Goal: Task Accomplishment & Management: Manage account settings

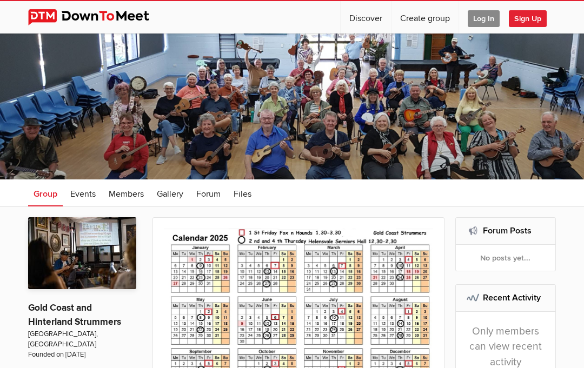
click at [472, 22] on span "Log In" at bounding box center [484, 18] width 32 height 17
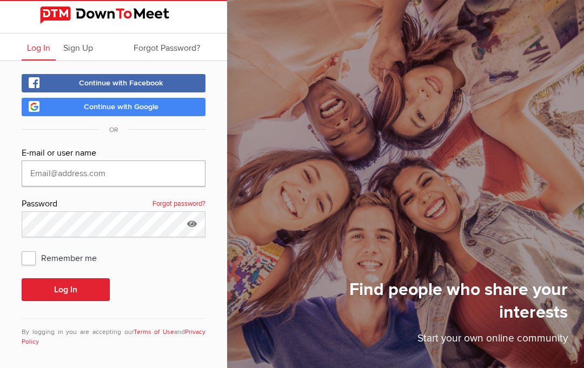
click at [49, 177] on input "text" at bounding box center [114, 174] width 184 height 26
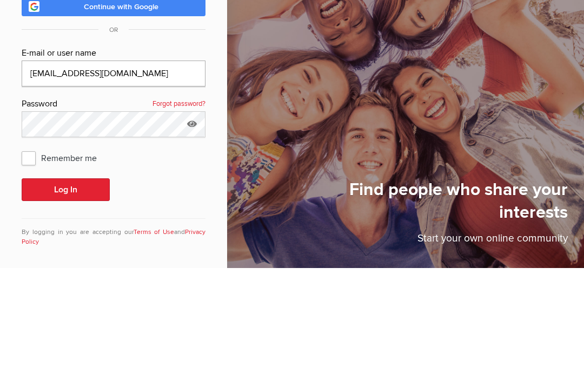
type input "[EMAIL_ADDRESS][DOMAIN_NAME]"
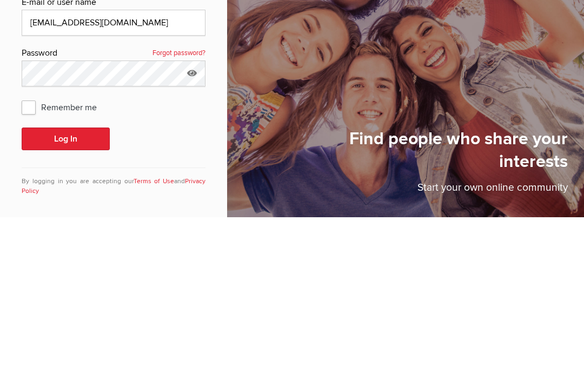
click at [81, 279] on button "Log In" at bounding box center [66, 290] width 88 height 23
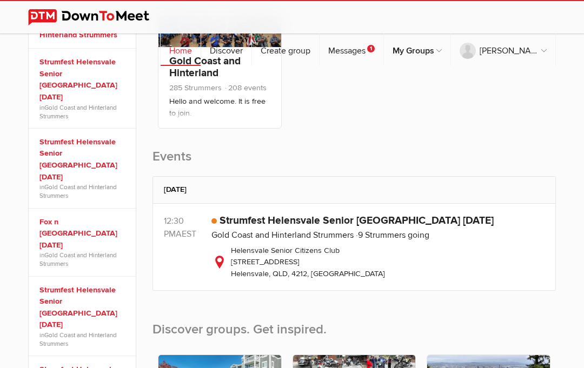
scroll to position [193, 0]
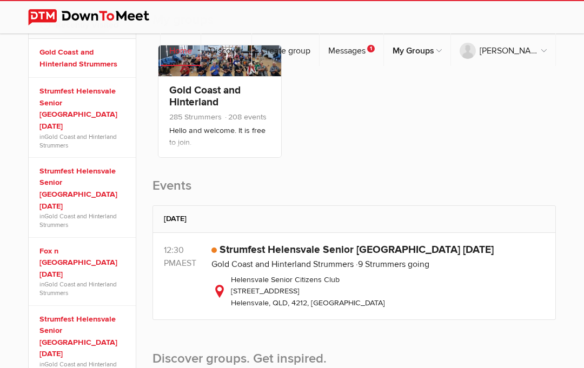
click at [538, 163] on div "Member Organizer Co-Organizer Event Organizer [GEOGRAPHIC_DATA] and [GEOGRAPHIC…" at bounding box center [355, 103] width 404 height 129
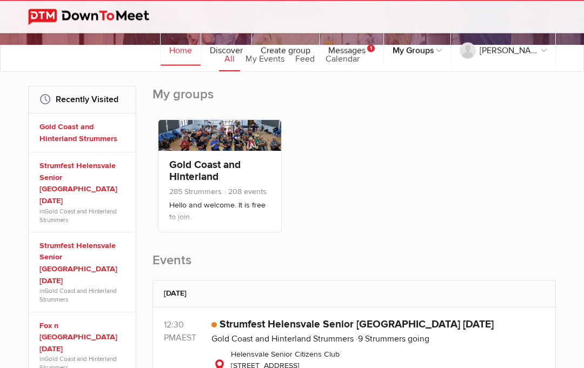
scroll to position [118, 0]
click at [326, 336] on link "Gold Coast and Hinterland Strummers" at bounding box center [283, 339] width 142 height 11
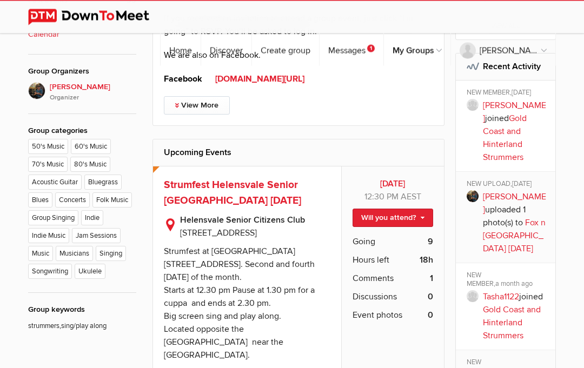
scroll to position [504, 0]
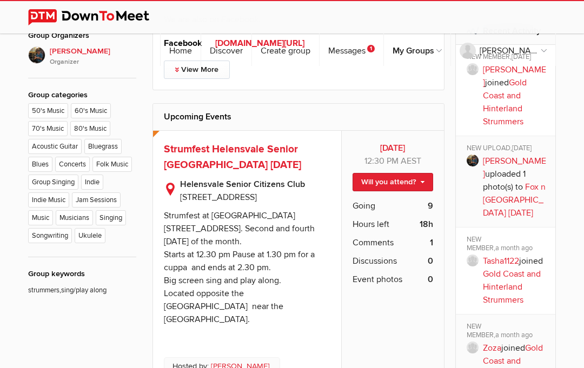
click at [419, 183] on link "Will you attend?" at bounding box center [393, 182] width 81 height 18
click at [380, 207] on link "I'm going" at bounding box center [383, 205] width 97 height 16
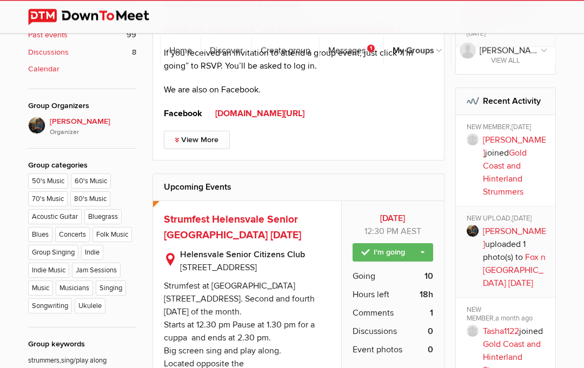
scroll to position [434, 0]
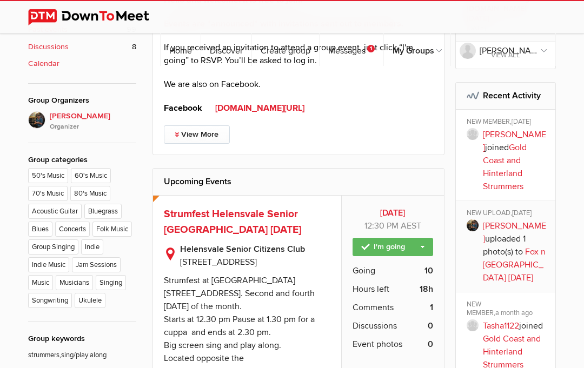
click at [370, 272] on span "Going" at bounding box center [364, 271] width 23 height 13
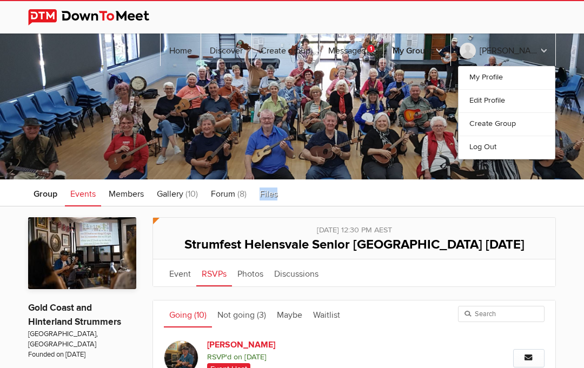
click at [488, 136] on link "Log Out" at bounding box center [507, 147] width 96 height 23
